Goal: Task Accomplishment & Management: Manage account settings

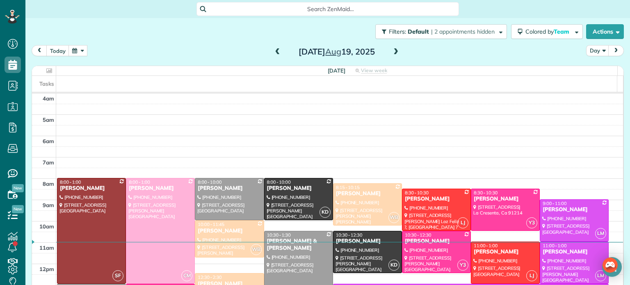
scroll to position [64, 0]
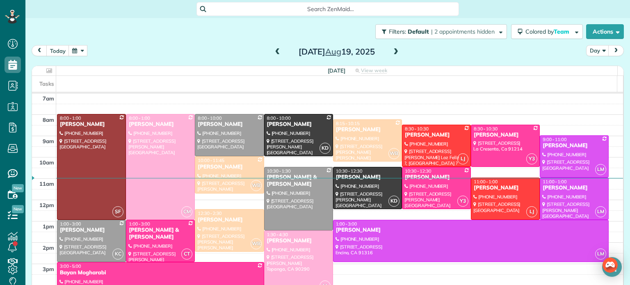
click at [391, 50] on span at bounding box center [395, 51] width 9 height 7
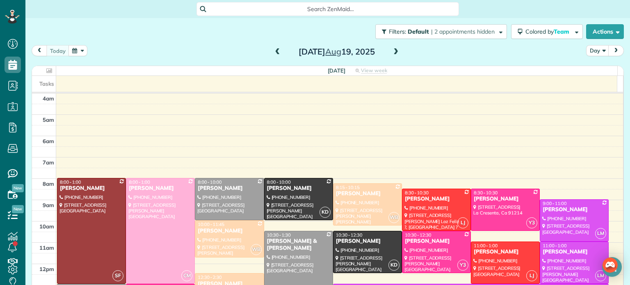
scroll to position [64, 0]
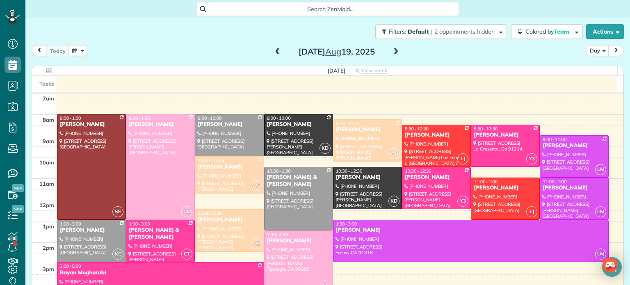
click at [391, 50] on span at bounding box center [395, 51] width 9 height 7
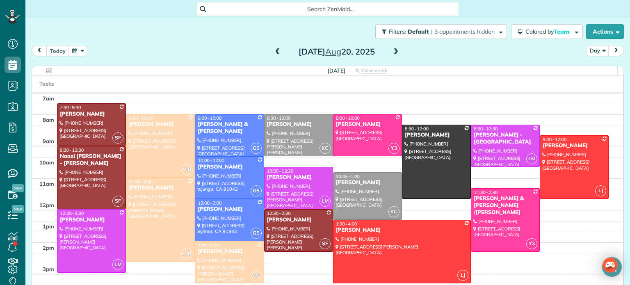
click at [391, 50] on span at bounding box center [395, 51] width 9 height 7
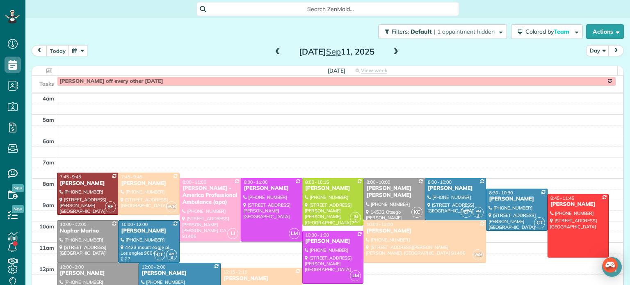
scroll to position [64, 0]
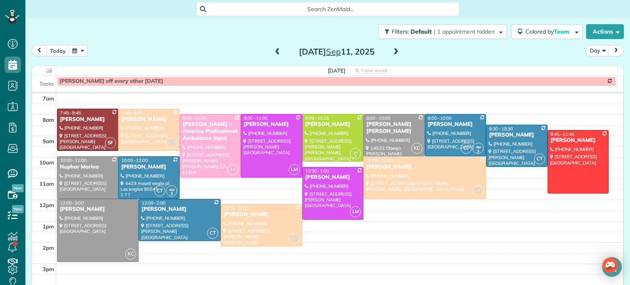
click at [273, 50] on span at bounding box center [277, 51] width 9 height 7
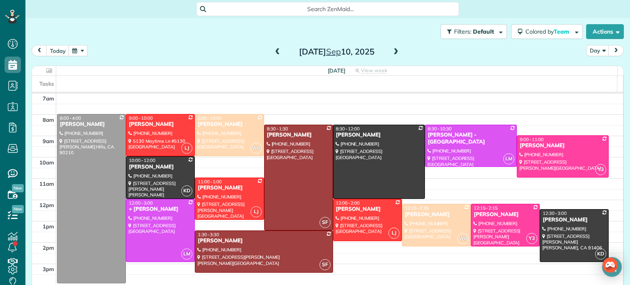
click at [273, 50] on span at bounding box center [277, 51] width 9 height 7
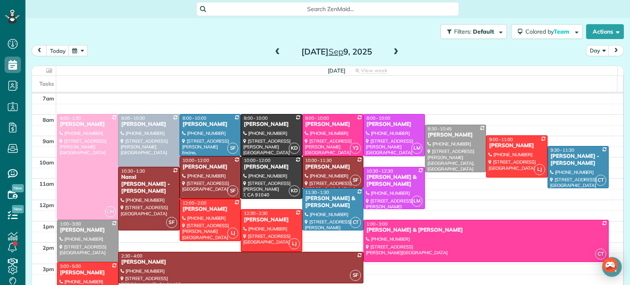
click at [273, 50] on span at bounding box center [277, 51] width 9 height 7
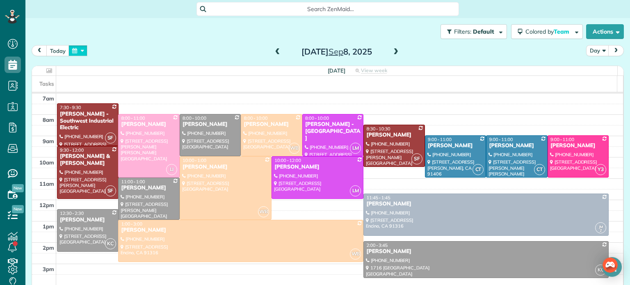
click at [80, 50] on button "button" at bounding box center [77, 50] width 19 height 11
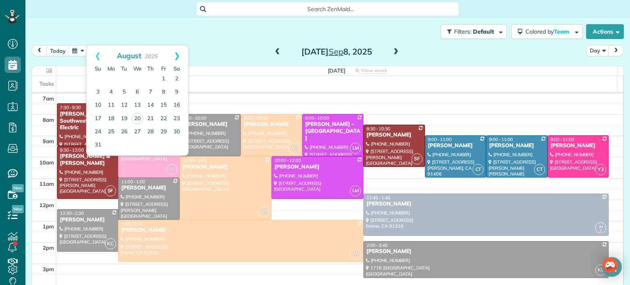
click at [177, 53] on link "Next" at bounding box center [177, 56] width 23 height 21
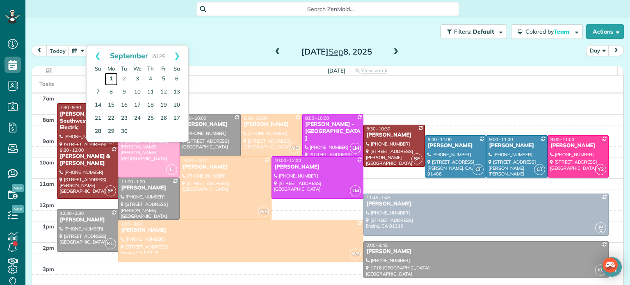
click at [107, 76] on link "1" at bounding box center [111, 79] width 13 height 13
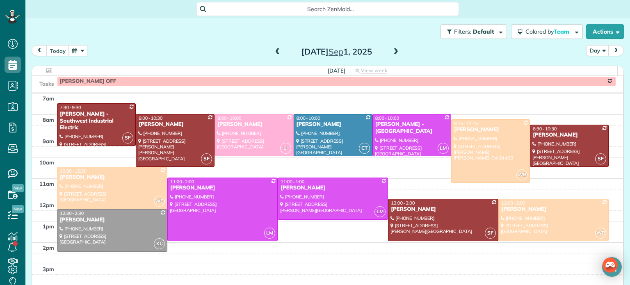
click at [391, 52] on span at bounding box center [395, 51] width 9 height 7
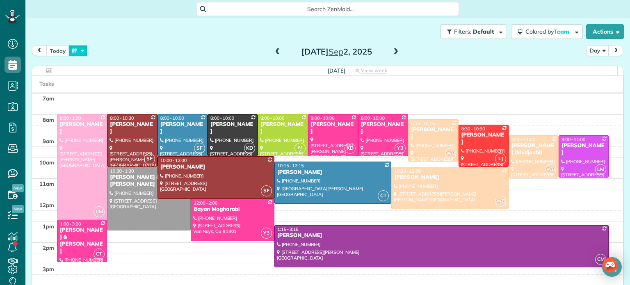
click at [78, 52] on button "button" at bounding box center [77, 50] width 19 height 11
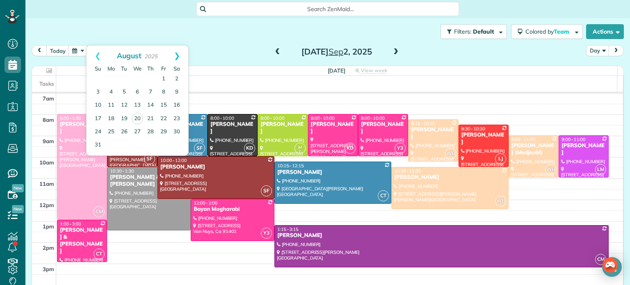
click at [176, 51] on link "Next" at bounding box center [177, 56] width 23 height 21
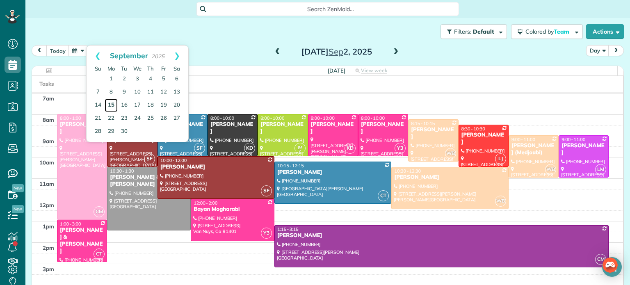
click at [112, 102] on link "15" at bounding box center [111, 105] width 13 height 13
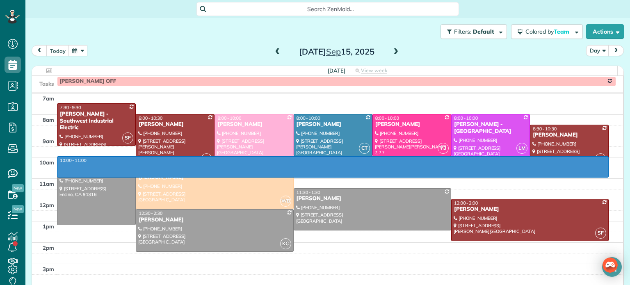
drag, startPoint x: 346, startPoint y: 157, endPoint x: 340, endPoint y: 177, distance: 20.4
click at [340, 177] on div "4am 5am 6am 7am 8am 9am 10am 11am 12pm 1pm 2pm 3pm 4pm 5pm 6pm 7pm 8pm 10:00 - …" at bounding box center [327, 211] width 591 height 362
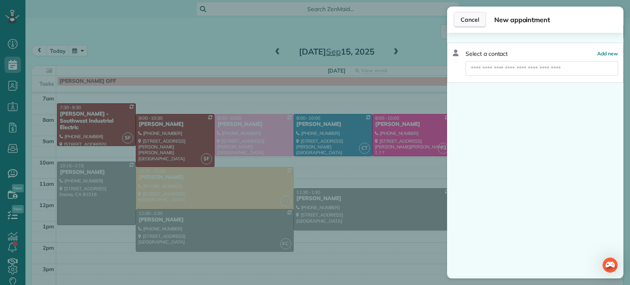
click at [476, 20] on span "Cancel" at bounding box center [470, 20] width 18 height 8
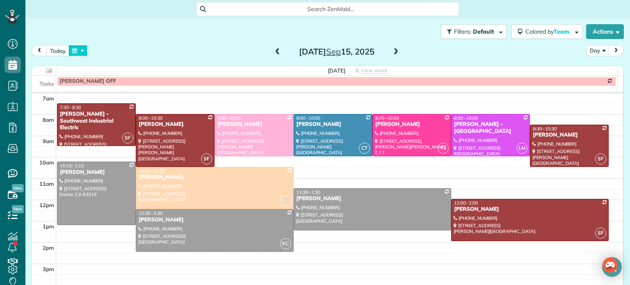
click at [79, 50] on button "button" at bounding box center [77, 50] width 19 height 11
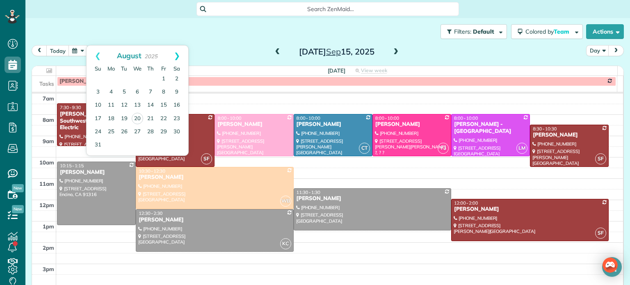
click at [180, 51] on link "Next" at bounding box center [177, 56] width 23 height 21
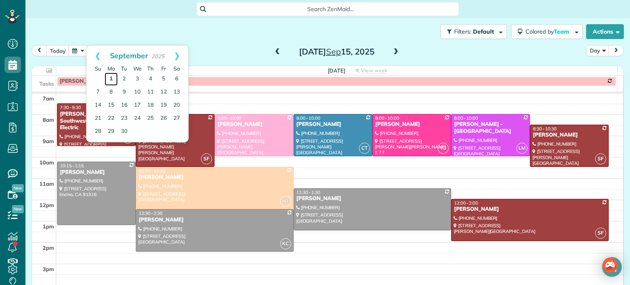
click at [112, 77] on link "1" at bounding box center [111, 79] width 13 height 13
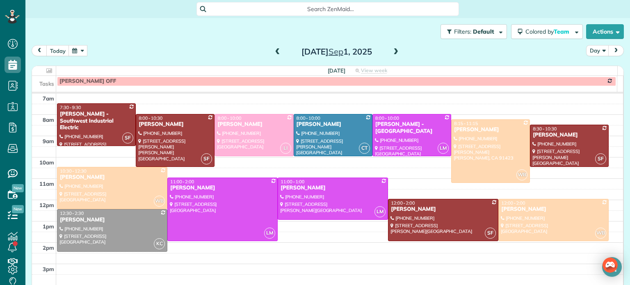
click at [392, 49] on span at bounding box center [395, 51] width 9 height 7
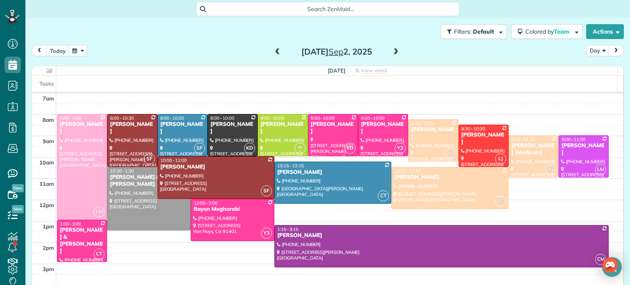
click at [392, 49] on span at bounding box center [395, 51] width 9 height 7
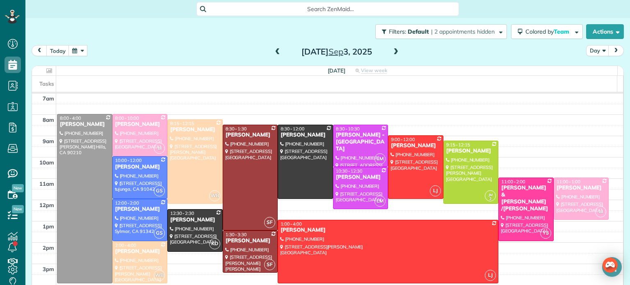
click at [392, 49] on span at bounding box center [395, 51] width 9 height 7
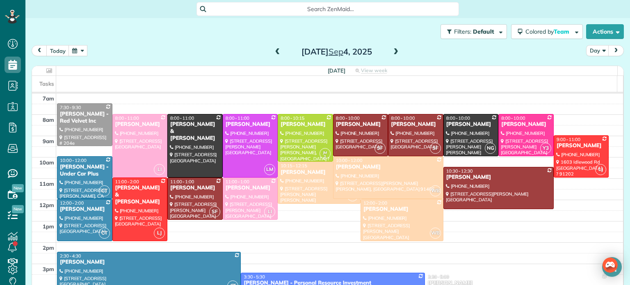
click at [391, 52] on span at bounding box center [395, 51] width 9 height 7
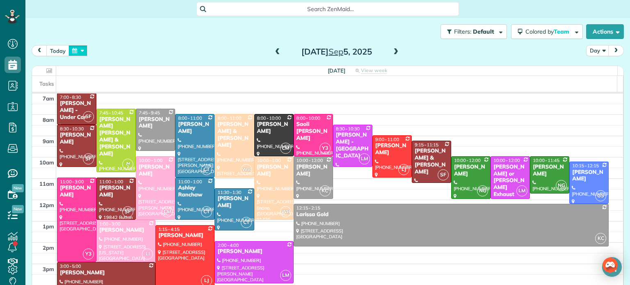
click at [82, 47] on button "button" at bounding box center [77, 50] width 19 height 11
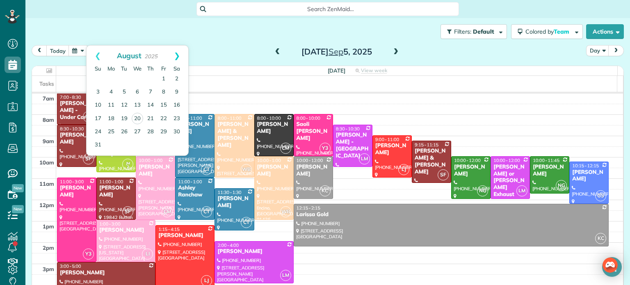
click at [176, 59] on link "Next" at bounding box center [177, 56] width 23 height 21
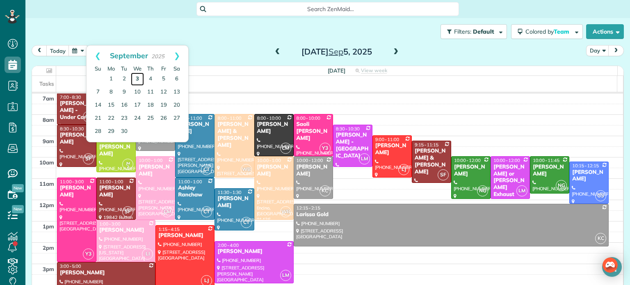
click at [138, 75] on link "3" at bounding box center [137, 79] width 13 height 13
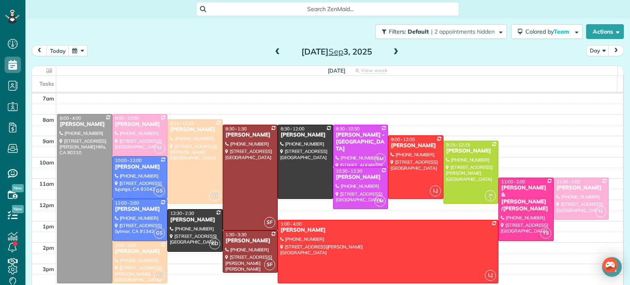
click at [274, 55] on span at bounding box center [277, 51] width 9 height 7
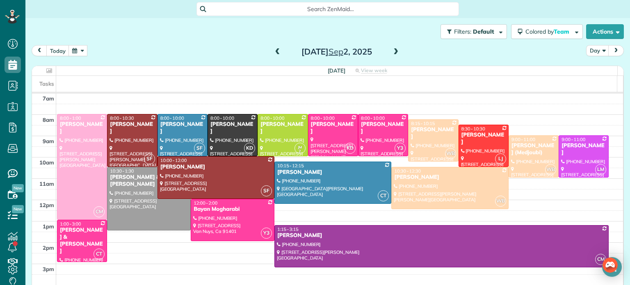
click at [393, 48] on span at bounding box center [395, 51] width 9 height 7
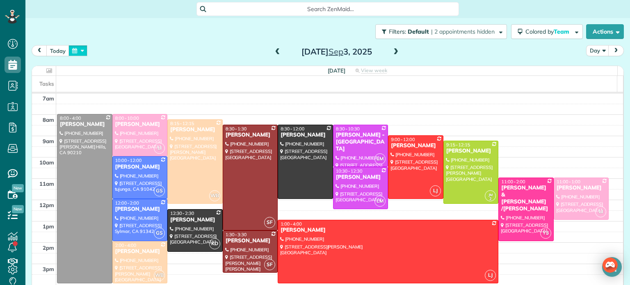
click at [80, 48] on button "button" at bounding box center [77, 50] width 19 height 11
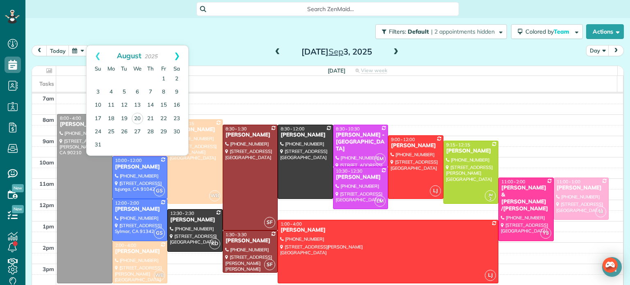
click at [177, 52] on link "Next" at bounding box center [177, 56] width 23 height 21
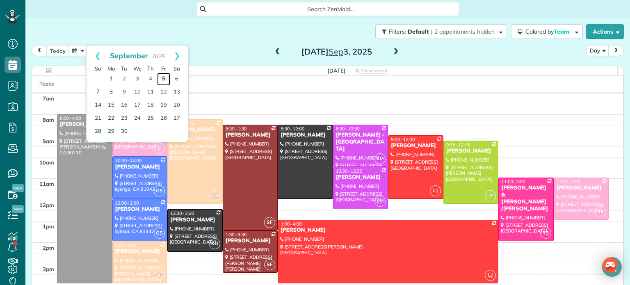
click at [162, 77] on link "5" at bounding box center [163, 79] width 13 height 13
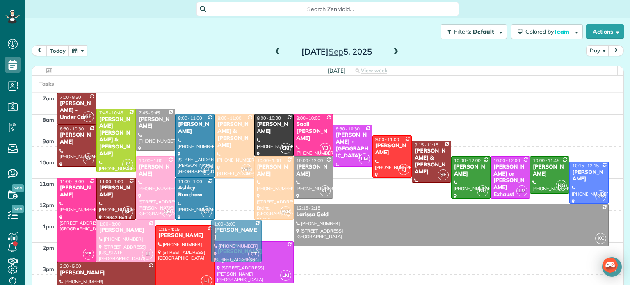
drag, startPoint x: 236, startPoint y: 209, endPoint x: 233, endPoint y: 241, distance: 31.7
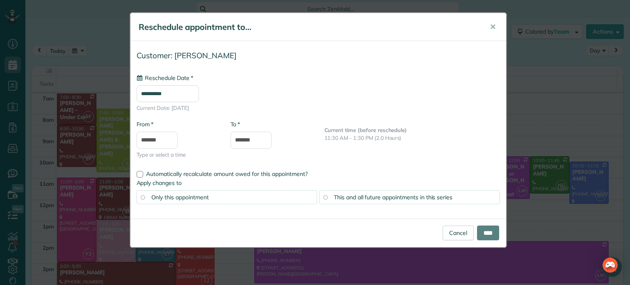
type input "**********"
click at [484, 230] on input "****" at bounding box center [488, 233] width 22 height 15
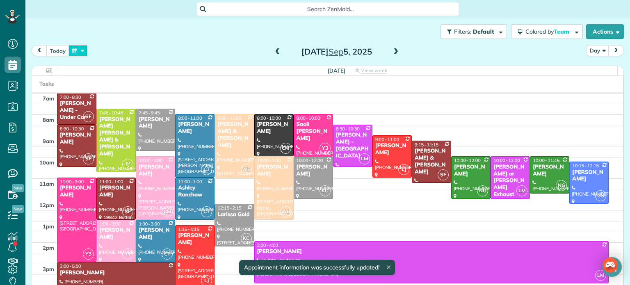
click at [79, 48] on button "button" at bounding box center [77, 50] width 19 height 11
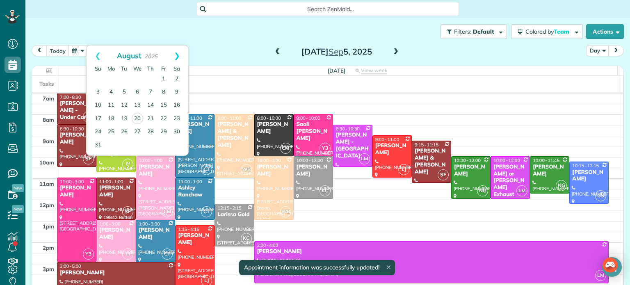
click at [176, 53] on link "Next" at bounding box center [177, 56] width 23 height 21
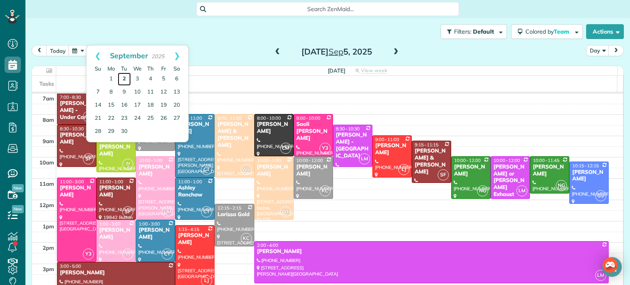
click at [124, 74] on link "2" at bounding box center [124, 79] width 13 height 13
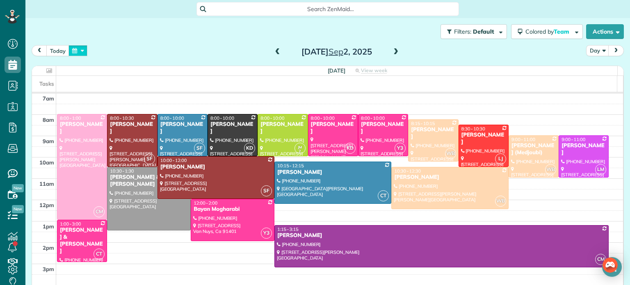
click at [79, 47] on button "button" at bounding box center [77, 50] width 19 height 11
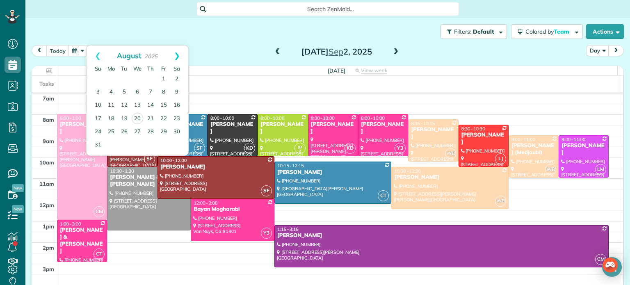
click at [177, 57] on link "Next" at bounding box center [177, 56] width 23 height 21
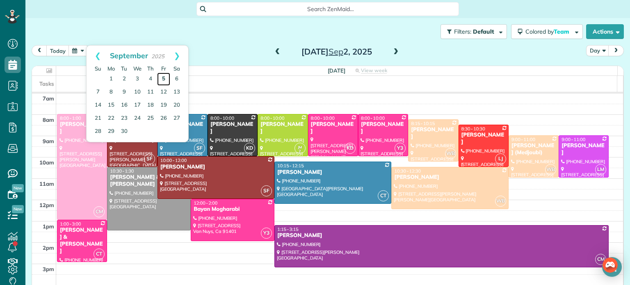
click at [163, 79] on link "5" at bounding box center [163, 79] width 13 height 13
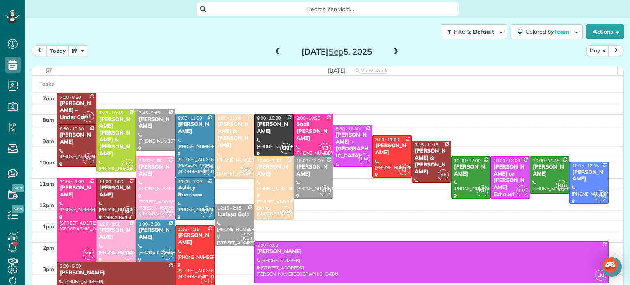
drag, startPoint x: 262, startPoint y: 176, endPoint x: 259, endPoint y: 195, distance: 18.8
click at [280, 218] on div "WB" at bounding box center [286, 212] width 12 height 12
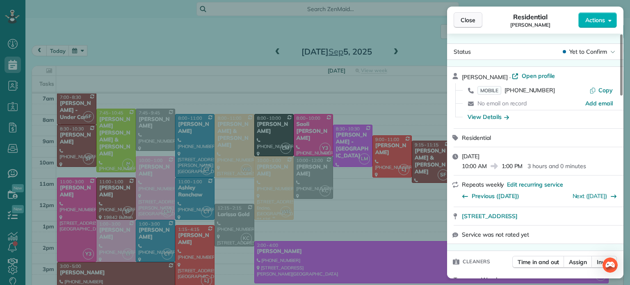
click at [473, 21] on span "Close" at bounding box center [468, 20] width 15 height 8
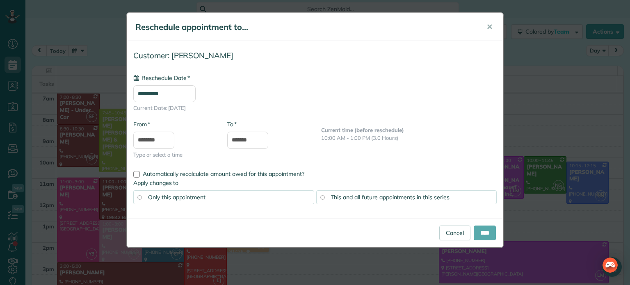
type input "**********"
click at [477, 233] on input "****" at bounding box center [485, 233] width 22 height 15
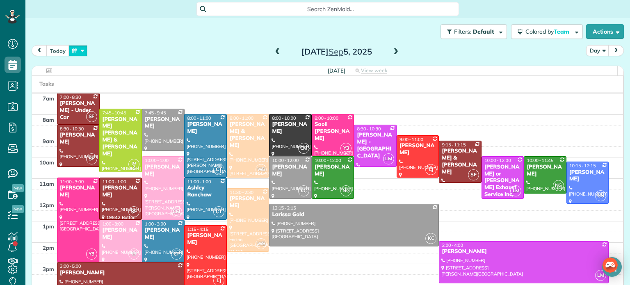
click at [78, 49] on button "button" at bounding box center [77, 50] width 19 height 11
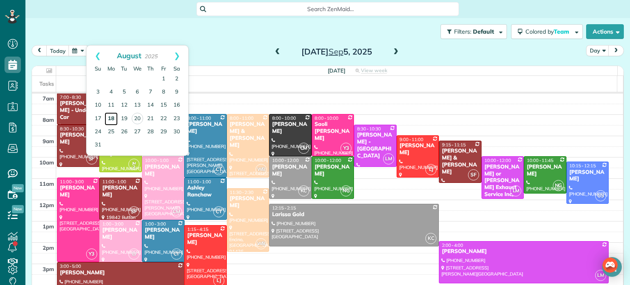
click at [112, 116] on link "18" at bounding box center [111, 118] width 13 height 13
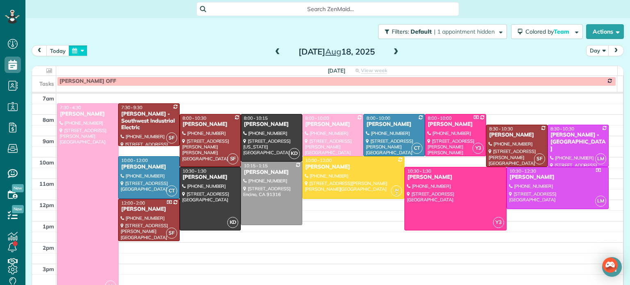
click at [77, 52] on button "button" at bounding box center [77, 50] width 19 height 11
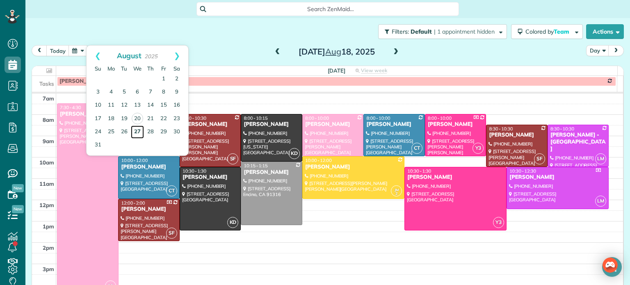
click at [137, 127] on link "27" at bounding box center [137, 131] width 13 height 13
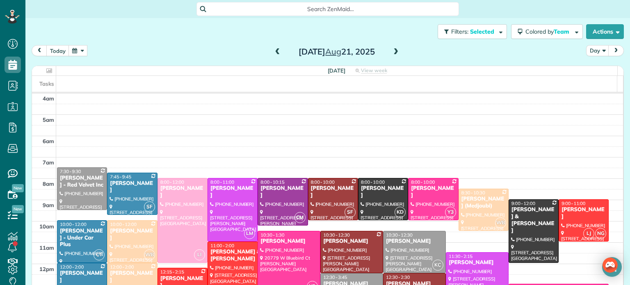
scroll to position [64, 0]
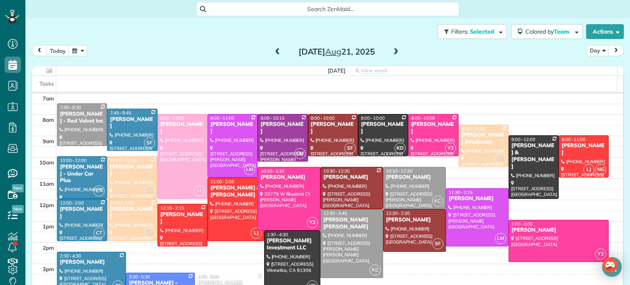
click at [392, 50] on span at bounding box center [395, 51] width 9 height 7
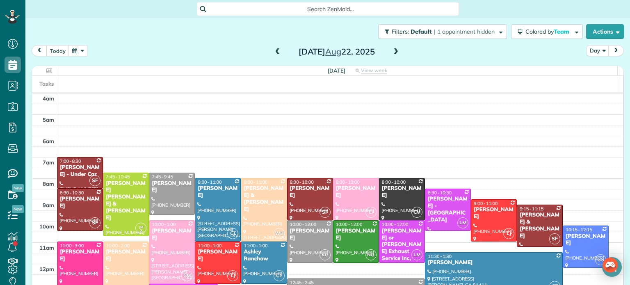
scroll to position [64, 0]
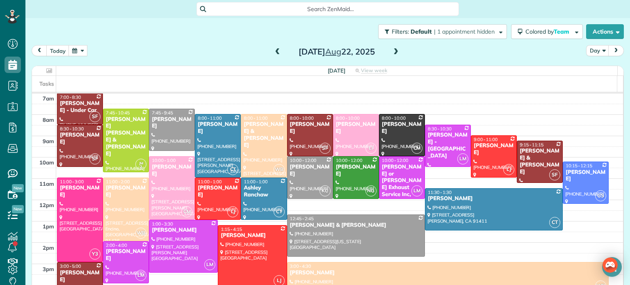
click at [394, 51] on span at bounding box center [395, 51] width 9 height 7
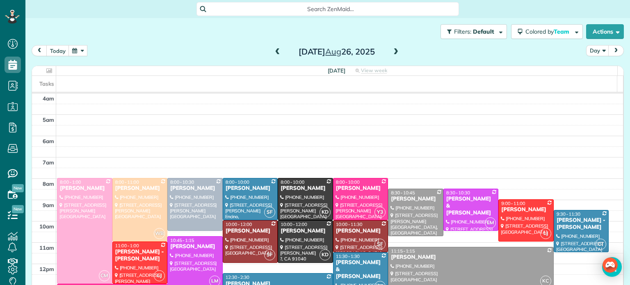
scroll to position [64, 0]
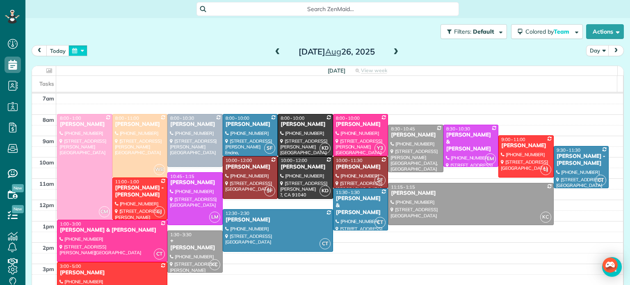
click at [77, 49] on button "button" at bounding box center [77, 50] width 19 height 11
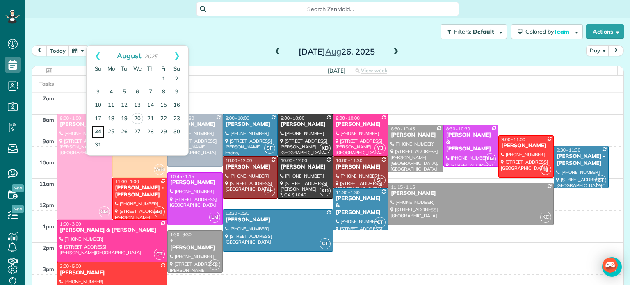
click at [98, 130] on link "24" at bounding box center [97, 131] width 13 height 13
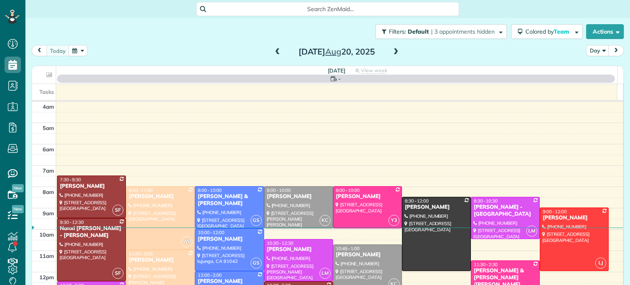
scroll to position [64, 0]
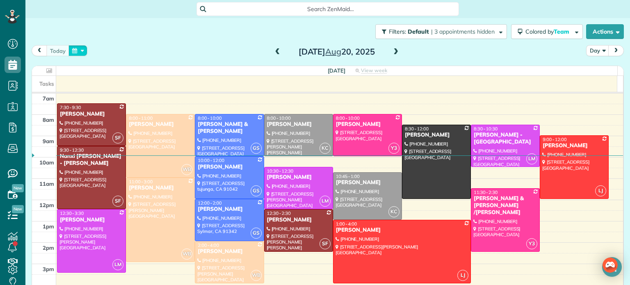
click at [78, 47] on button "button" at bounding box center [77, 50] width 19 height 11
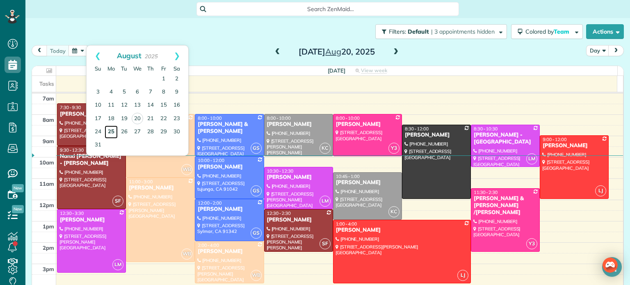
click at [107, 130] on link "25" at bounding box center [111, 131] width 13 height 13
